Goal: Task Accomplishment & Management: Use online tool/utility

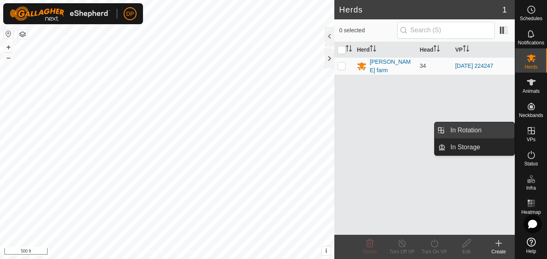
click at [487, 131] on link "In Rotation" at bounding box center [479, 130] width 69 height 16
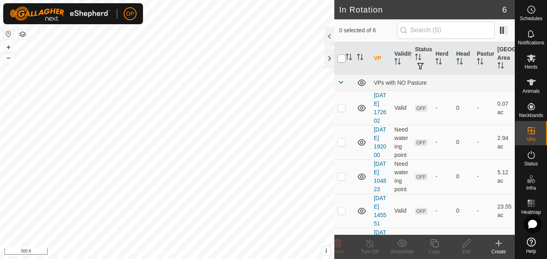
click at [339, 60] on input "checkbox" at bounding box center [342, 58] width 8 height 8
checkbox input "true"
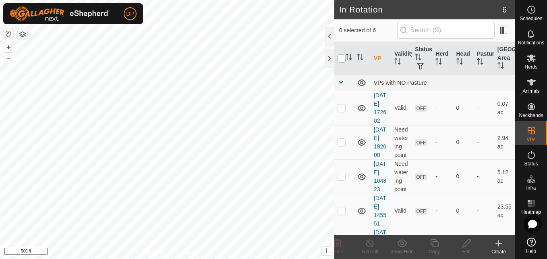
checkbox input "true"
click at [342, 56] on input "checkbox" at bounding box center [342, 58] width 8 height 8
checkbox input "false"
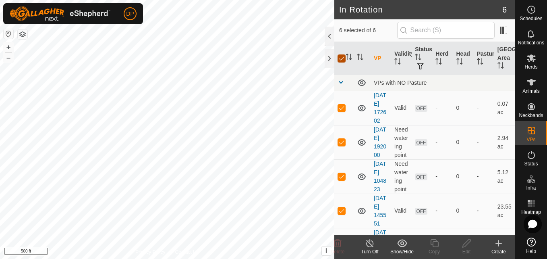
checkbox input "false"
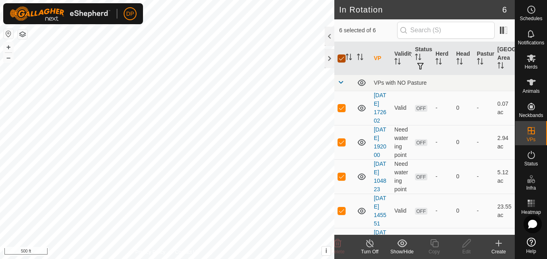
checkbox input "false"
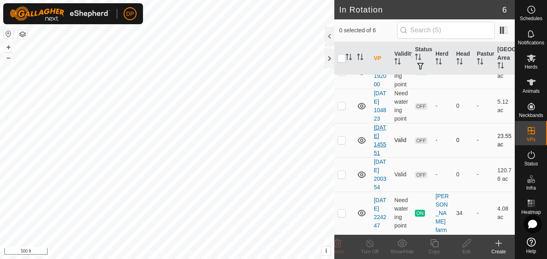
scroll to position [113, 0]
click at [340, 171] on p-checkbox at bounding box center [342, 174] width 8 height 6
checkbox input "true"
click at [530, 59] on icon at bounding box center [531, 58] width 9 height 8
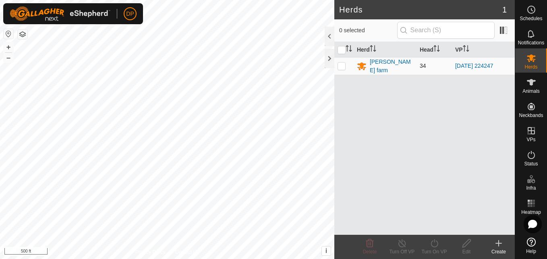
click at [343, 65] on p-checkbox at bounding box center [342, 65] width 8 height 6
checkbox input "true"
click at [435, 242] on icon at bounding box center [434, 243] width 10 height 10
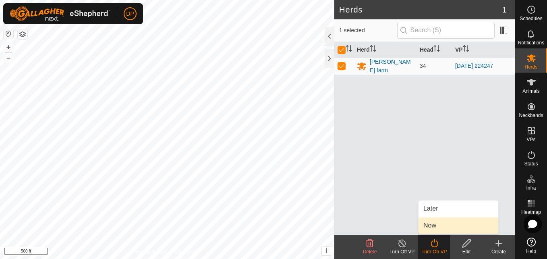
click at [437, 229] on link "Now" at bounding box center [458, 225] width 80 height 16
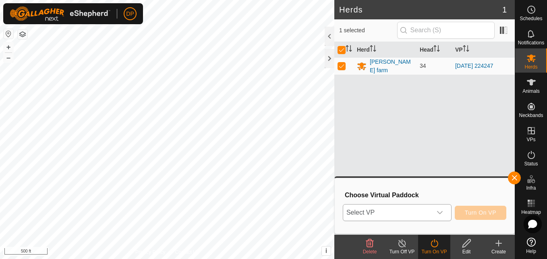
click at [428, 213] on span "Select VP" at bounding box center [387, 212] width 89 height 16
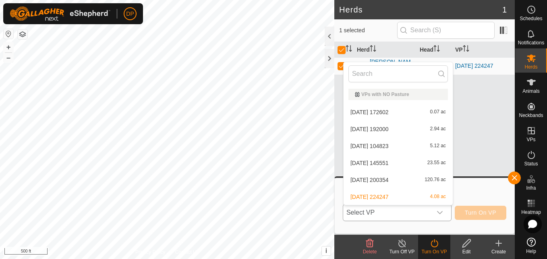
click at [418, 180] on li "2025-08-10 200354 120.76 ac" at bounding box center [398, 180] width 109 height 16
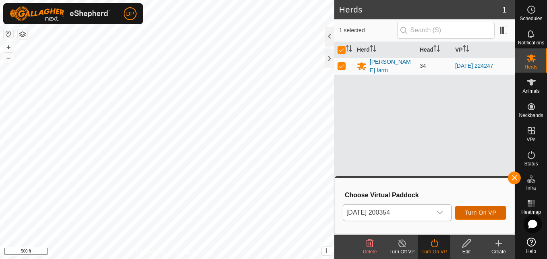
click at [476, 210] on span "Turn On VP" at bounding box center [480, 212] width 31 height 6
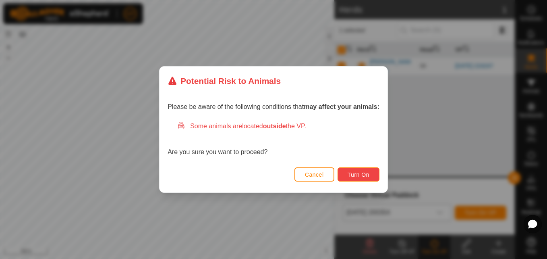
click at [363, 174] on span "Turn On" at bounding box center [359, 174] width 22 height 6
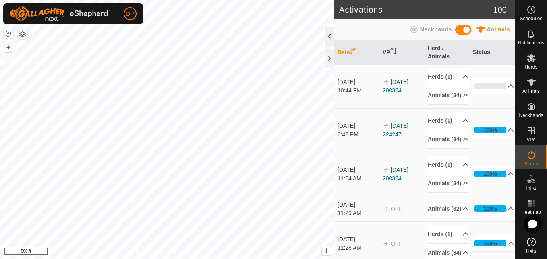
click at [331, 38] on div at bounding box center [330, 36] width 10 height 19
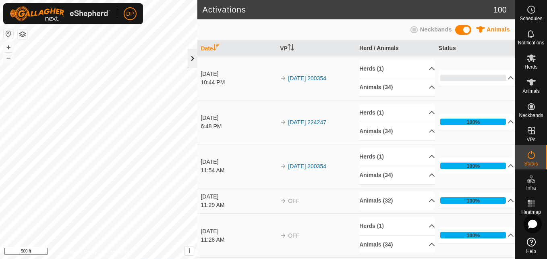
click at [194, 60] on div at bounding box center [193, 58] width 10 height 19
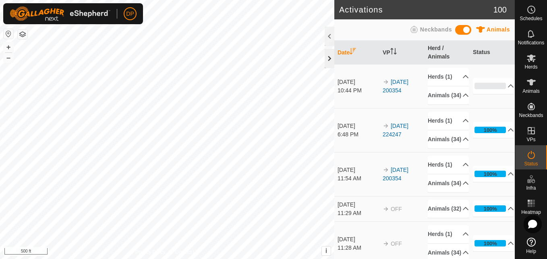
click at [329, 60] on div at bounding box center [330, 58] width 10 height 19
